Goal: Use online tool/utility: Utilize a website feature to perform a specific function

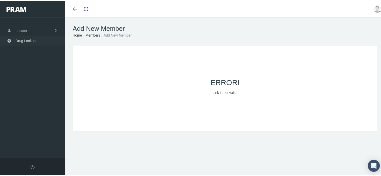
click at [27, 40] on span "Drug Lookup" at bounding box center [26, 40] width 20 height 10
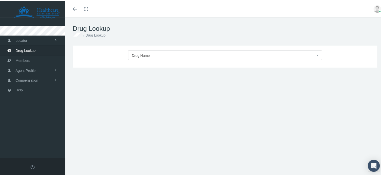
click at [151, 53] on span "Drug Name" at bounding box center [223, 55] width 183 height 7
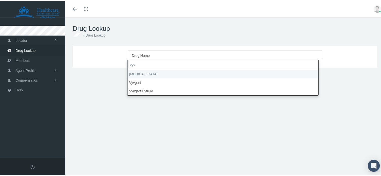
type input "vyv"
select select "Vyvanse"
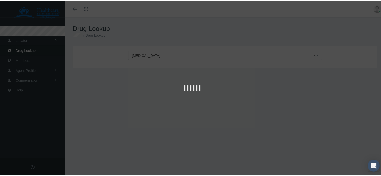
type input "30"
select select "Tablet Chewable"
select select "10 MG"
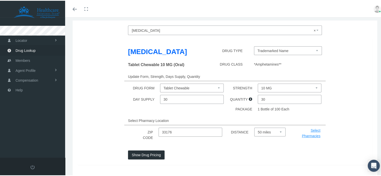
scroll to position [46, 0]
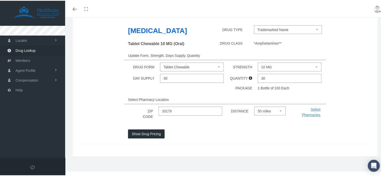
drag, startPoint x: 172, startPoint y: 109, endPoint x: 139, endPoint y: 114, distance: 33.0
click at [139, 114] on div "ZIP CODE 33176 DISTANCE Select 5 miles 10 miles 20 miles 30 miles 40 miles 50 m…" at bounding box center [225, 113] width 302 height 14
type input "33145"
click at [152, 132] on button "Show Drug Pricing" at bounding box center [146, 133] width 37 height 9
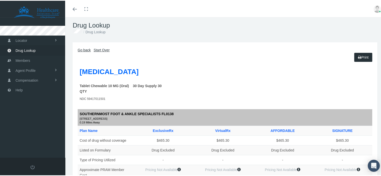
scroll to position [0, 0]
